Goal: Information Seeking & Learning: Find specific fact

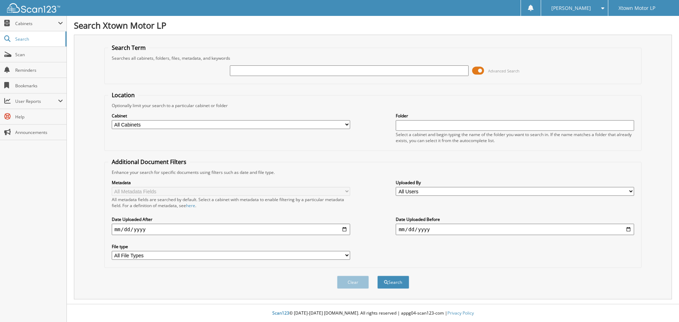
click at [266, 70] on input "text" at bounding box center [349, 70] width 238 height 11
type input "sn605544"
click at [377, 276] on button "Search" at bounding box center [393, 282] width 32 height 13
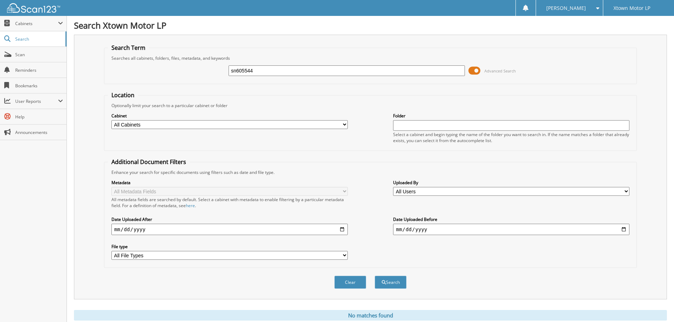
click at [287, 69] on input "sn605544" at bounding box center [346, 70] width 236 height 11
click at [284, 74] on input "sn605544" at bounding box center [346, 70] width 236 height 11
